Goal: Check status: Check status

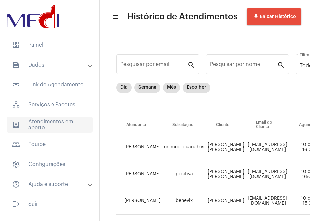
click at [37, 126] on span "outbox_outline Atendimentos em aberto" at bounding box center [50, 125] width 86 height 16
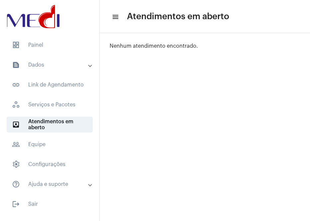
click at [48, 70] on mat-expansion-panel-header "text_snippet_outlined Dados" at bounding box center [51, 65] width 95 height 16
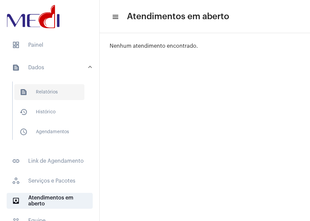
click at [44, 93] on span "text_snippet_outlined Relatórios" at bounding box center [49, 92] width 70 height 16
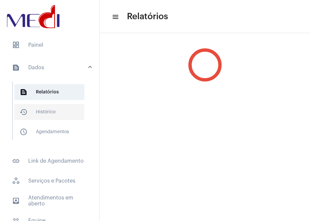
click at [42, 117] on span "history_outlined Histórico" at bounding box center [49, 112] width 70 height 16
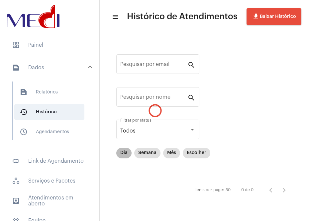
click at [115, 152] on div "Dia Semana Mês Escolher" at bounding box center [163, 153] width 97 height 13
click at [122, 152] on mat-chip "Dia" at bounding box center [123, 153] width 15 height 11
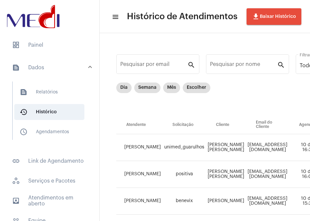
click at [122, 154] on td "[PERSON_NAME]" at bounding box center [139, 147] width 46 height 27
click at [120, 86] on mat-chip "Dia" at bounding box center [123, 88] width 15 height 11
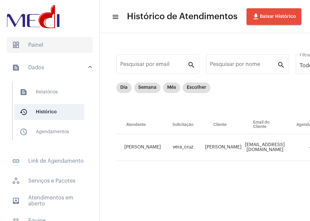
click at [25, 47] on span "dashboard Painel" at bounding box center [50, 45] width 86 height 16
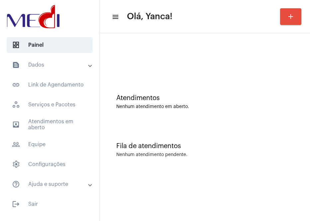
click at [42, 67] on mat-panel-title "text_snippet_outlined Dados" at bounding box center [50, 65] width 77 height 8
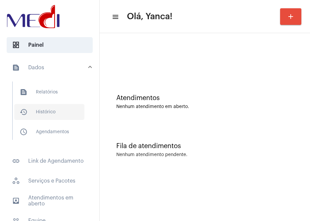
click at [42, 110] on span "history_outlined Histórico" at bounding box center [49, 112] width 70 height 16
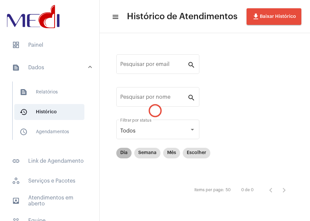
click at [122, 161] on mat-chip-list "Dia Semana Mês Escolher" at bounding box center [163, 164] width 94 height 33
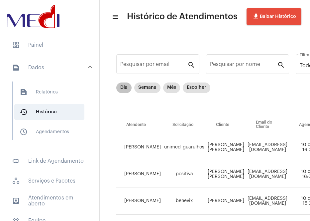
click at [124, 155] on td "[PERSON_NAME]" at bounding box center [139, 147] width 46 height 27
click at [122, 85] on mat-chip "Dia" at bounding box center [123, 88] width 15 height 11
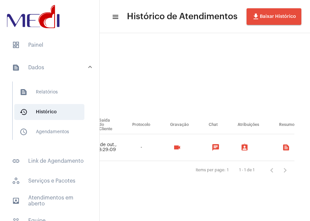
scroll to position [0, 473]
click at [178, 144] on mat-icon "videocam" at bounding box center [176, 148] width 8 height 8
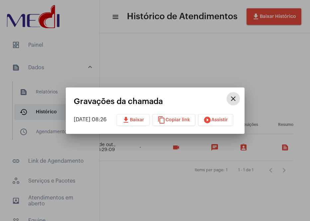
click at [218, 120] on span "play_circle_filled Assistir" at bounding box center [215, 120] width 25 height 5
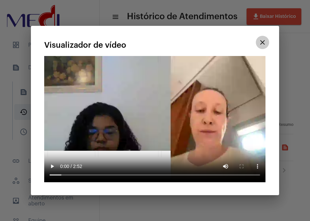
click at [266, 49] on button "close" at bounding box center [262, 42] width 13 height 13
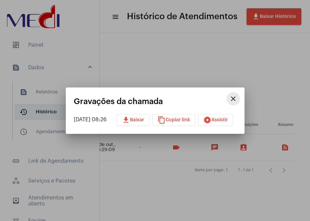
click at [237, 97] on mat-icon "close" at bounding box center [233, 99] width 8 height 8
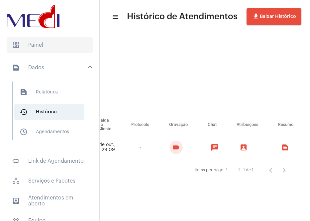
click at [39, 44] on span "dashboard Painel" at bounding box center [50, 45] width 86 height 16
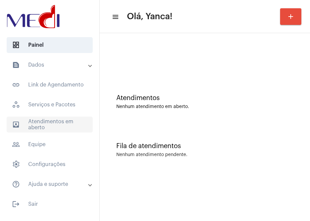
click at [48, 127] on span "outbox_outline Atendimentos em aberto" at bounding box center [50, 125] width 86 height 16
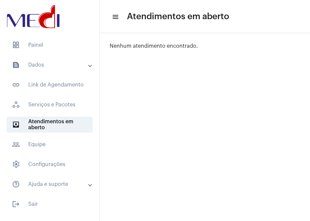
click at [36, 67] on mat-panel-title "text_snippet_outlined Dados" at bounding box center [50, 65] width 77 height 8
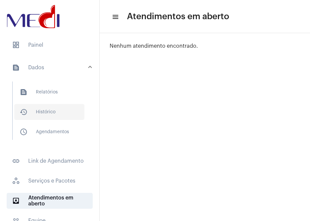
click at [32, 109] on span "history_outlined Histórico" at bounding box center [49, 112] width 70 height 16
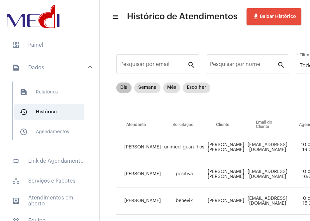
click at [119, 152] on td "[PERSON_NAME]" at bounding box center [139, 147] width 46 height 27
click at [123, 92] on mat-chip "Dia" at bounding box center [123, 88] width 15 height 11
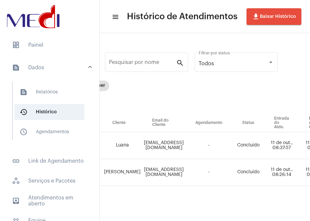
scroll to position [7, 0]
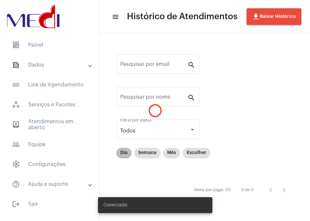
click at [126, 159] on div "Dia Semana Mês Escolher" at bounding box center [163, 153] width 97 height 13
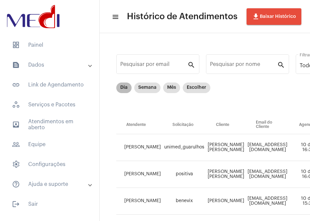
click at [120, 91] on mat-chip "Dia" at bounding box center [123, 88] width 15 height 11
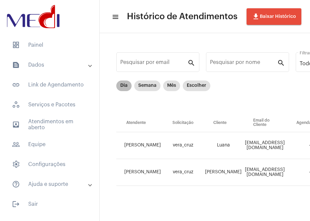
scroll to position [7, 0]
click at [123, 81] on mat-chip "Dia" at bounding box center [123, 86] width 15 height 11
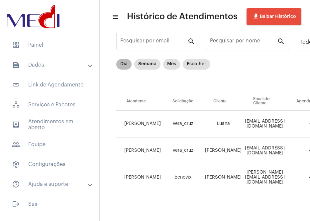
scroll to position [34, 0]
